Goal: Navigation & Orientation: Find specific page/section

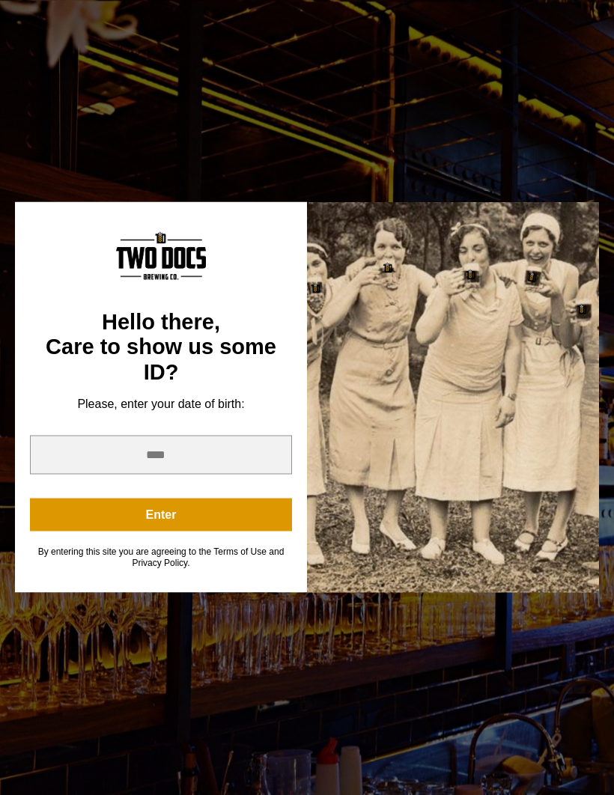
scroll to position [258, 0]
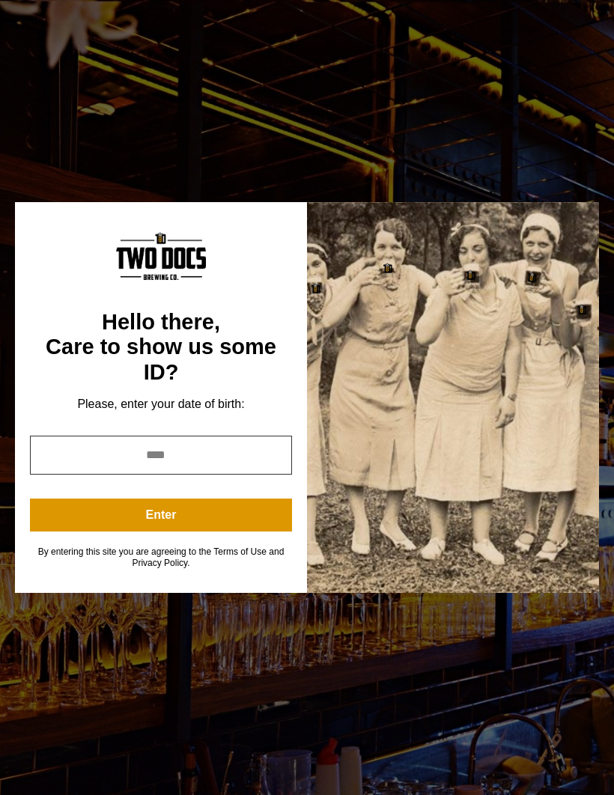
click at [252, 474] on input "year" at bounding box center [161, 455] width 262 height 39
type input "****"
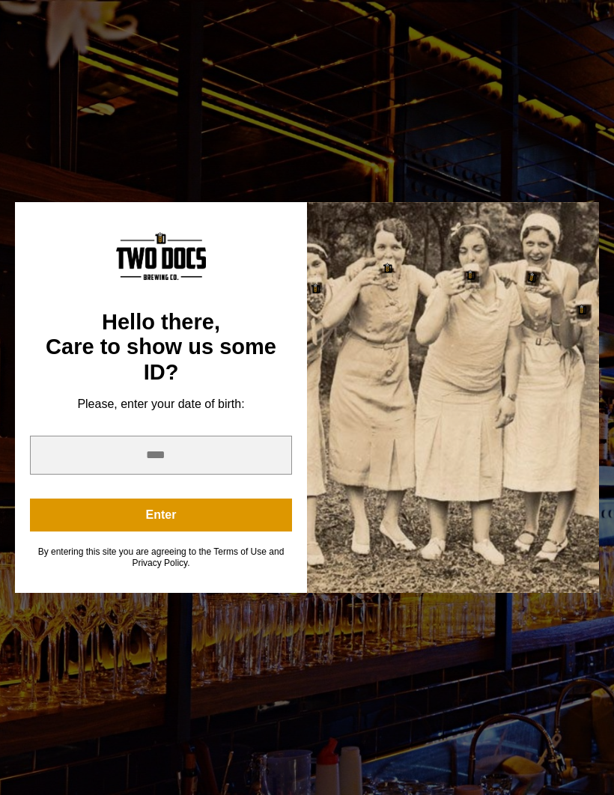
click at [236, 532] on button "Enter" at bounding box center [161, 515] width 262 height 33
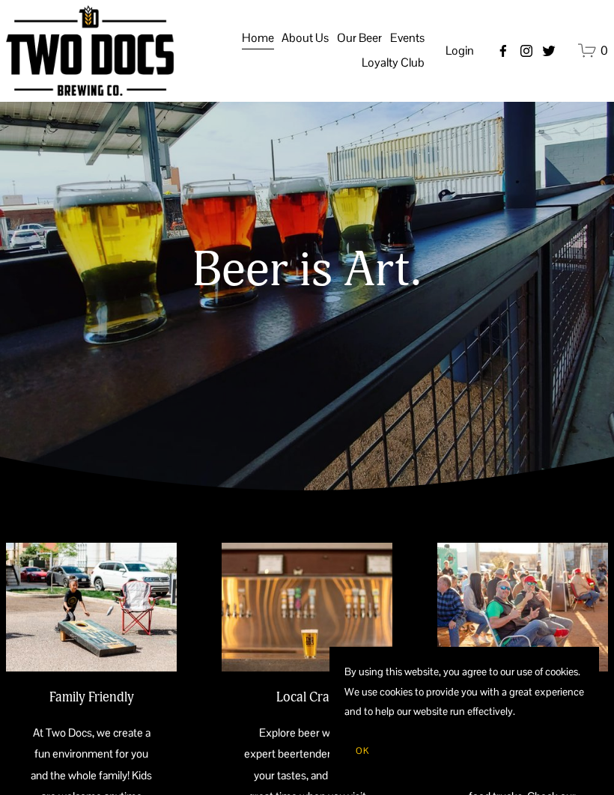
scroll to position [0, 0]
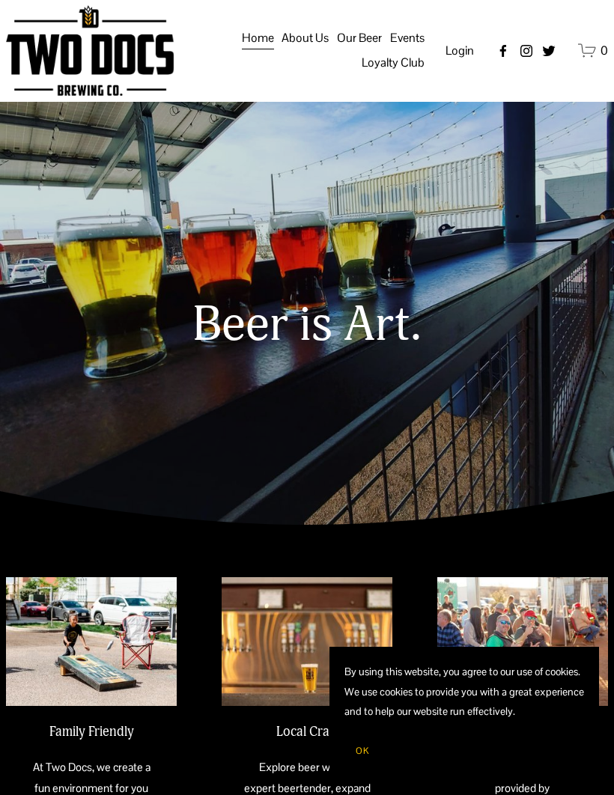
click at [365, 751] on span "OK" at bounding box center [362, 751] width 13 height 12
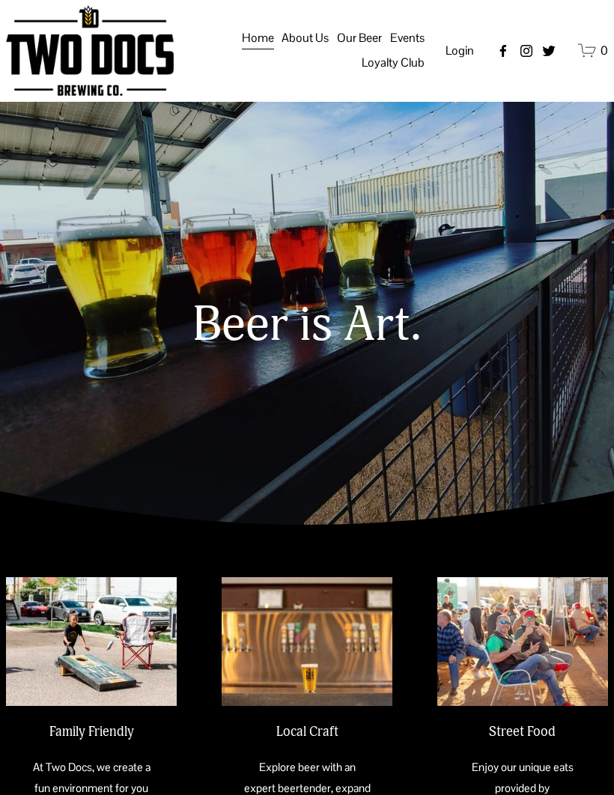
click at [0, 0] on img at bounding box center [0, 0] width 0 height 0
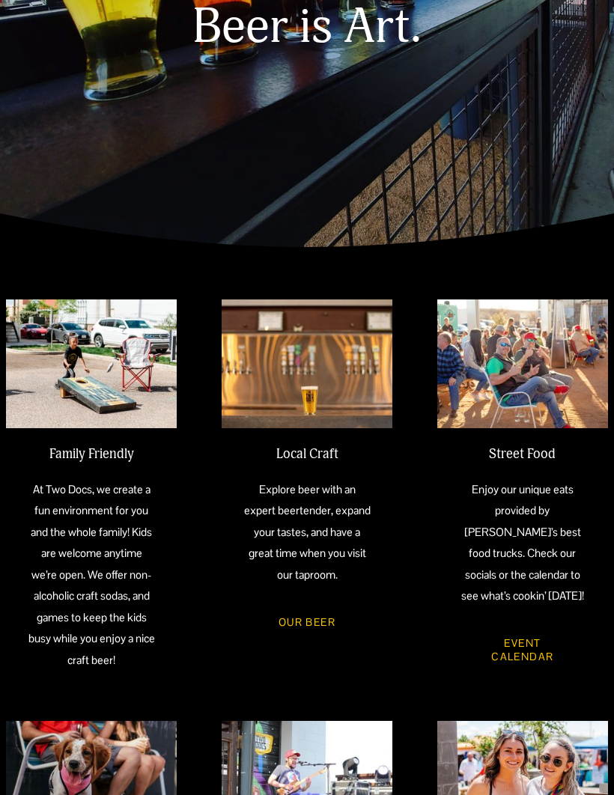
scroll to position [282, 0]
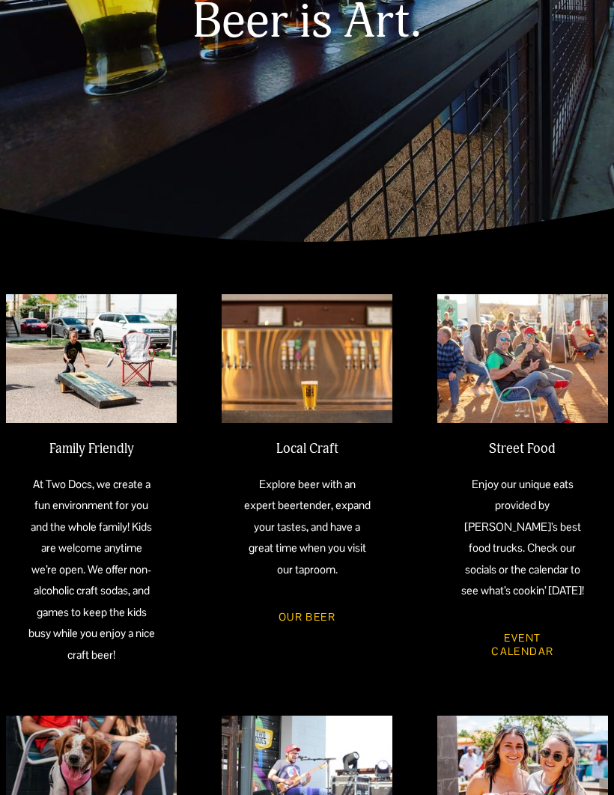
click at [309, 637] on link "Our Beer" at bounding box center [307, 617] width 99 height 39
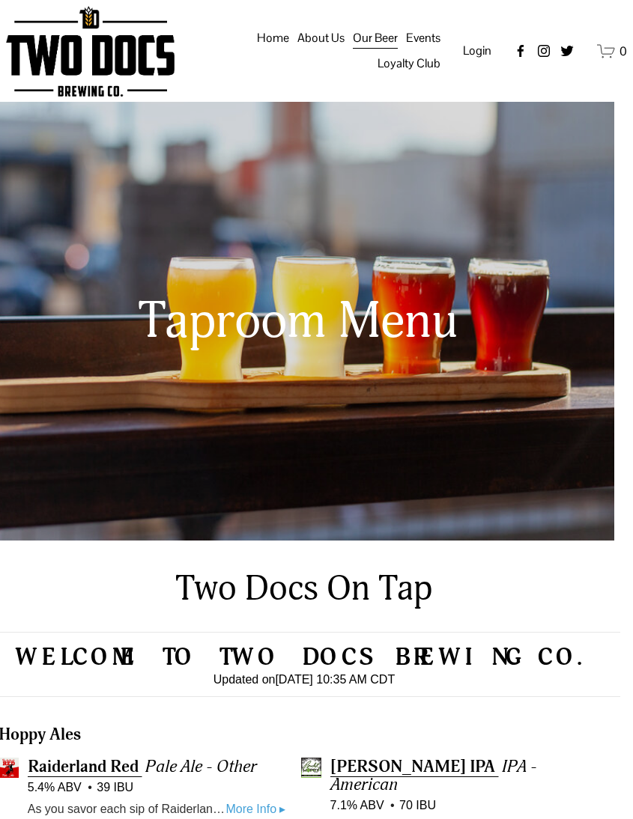
scroll to position [0, 18]
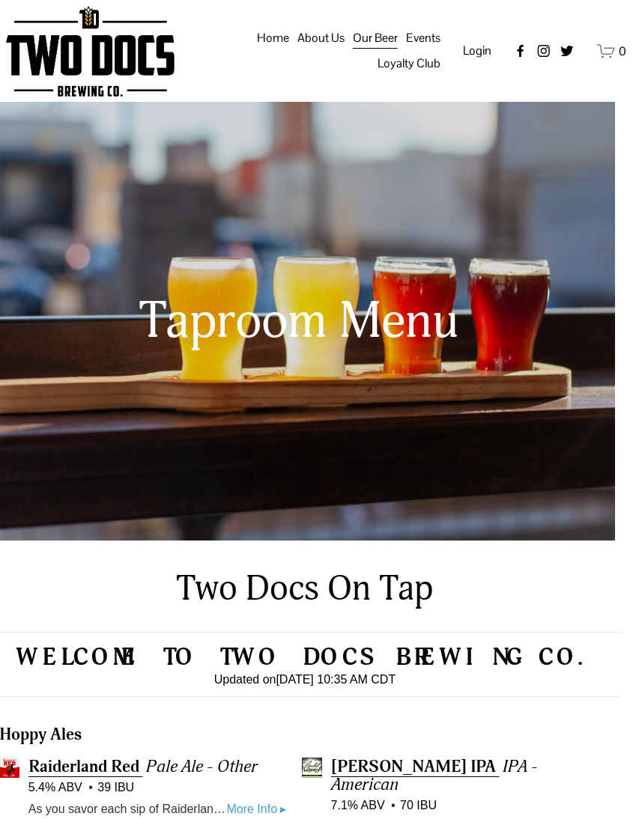
click at [0, 0] on img at bounding box center [0, 0] width 0 height 0
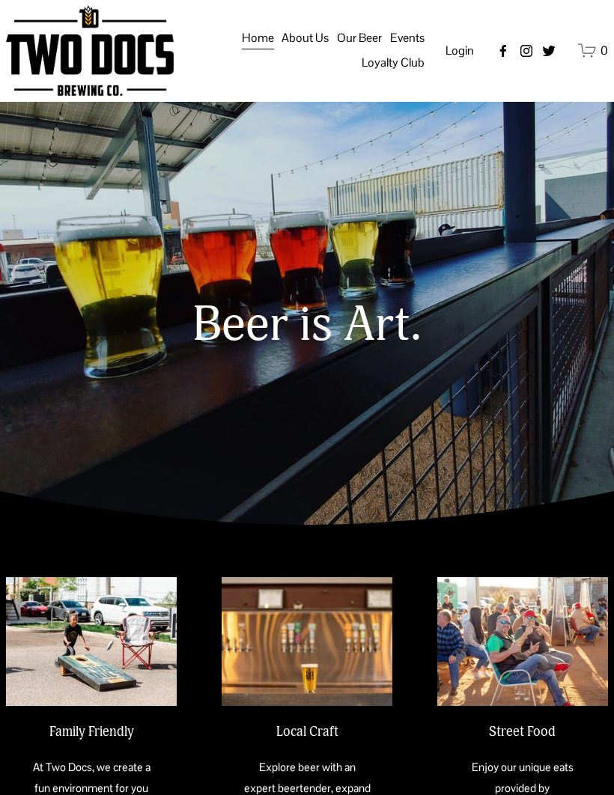
click at [542, 685] on img at bounding box center [522, 641] width 171 height 129
click at [528, 740] on h2 "Street Food" at bounding box center [522, 732] width 128 height 16
click at [529, 740] on h2 "Street Food" at bounding box center [522, 732] width 128 height 16
click at [563, 690] on img at bounding box center [522, 641] width 171 height 129
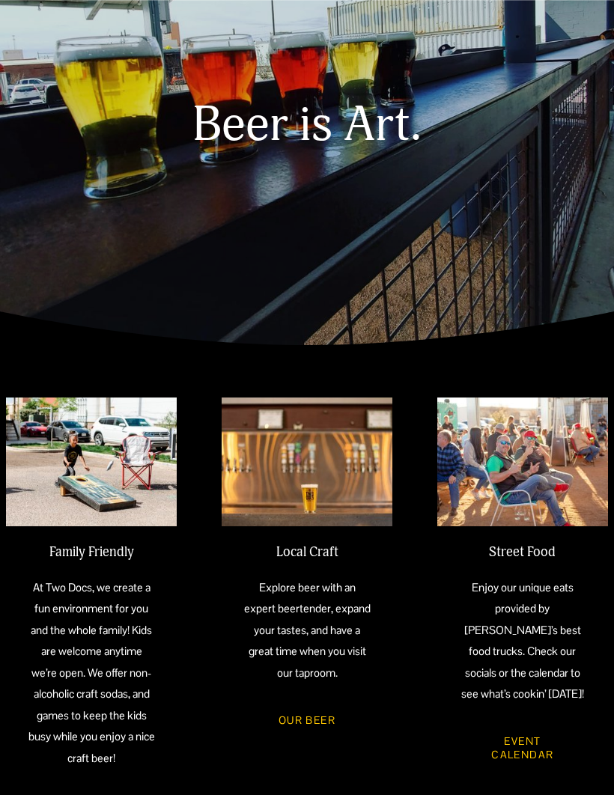
scroll to position [216, 0]
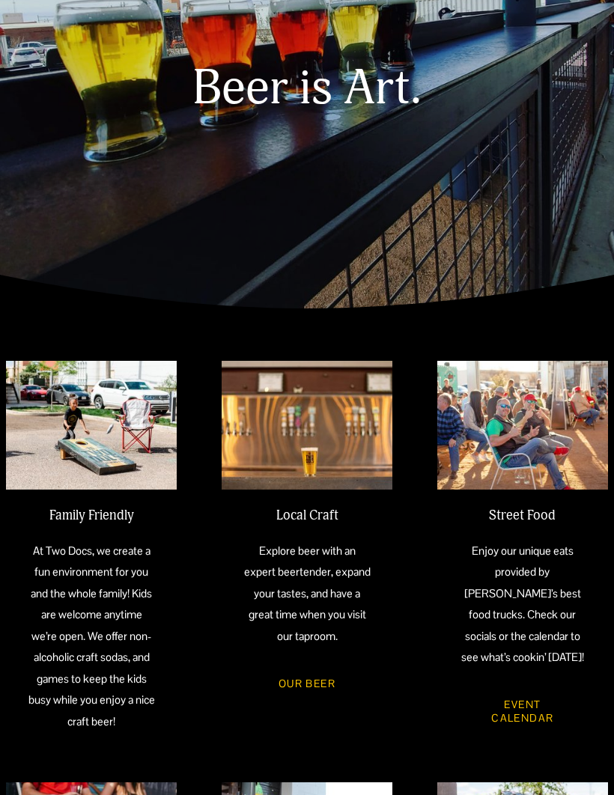
click at [524, 739] on link "Event Calendar" at bounding box center [522, 713] width 128 height 52
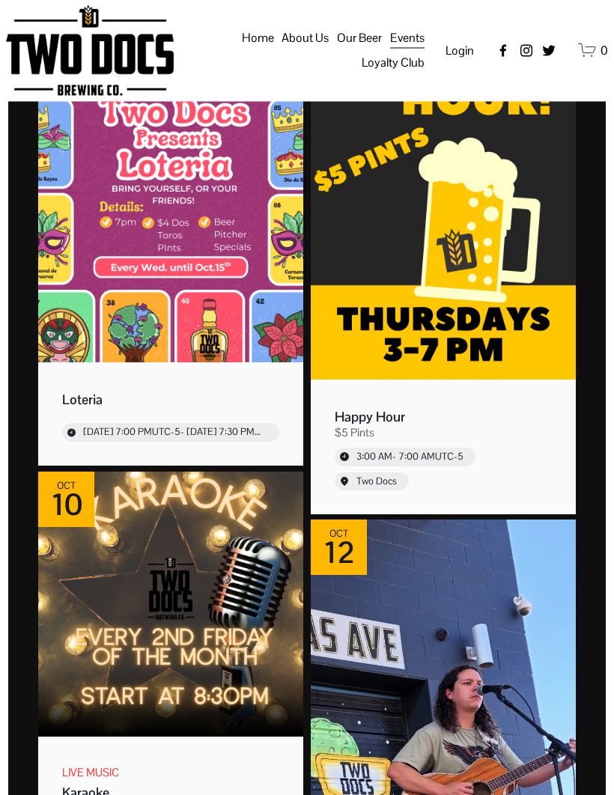
scroll to position [2514, 0]
